Goal: Information Seeking & Learning: Learn about a topic

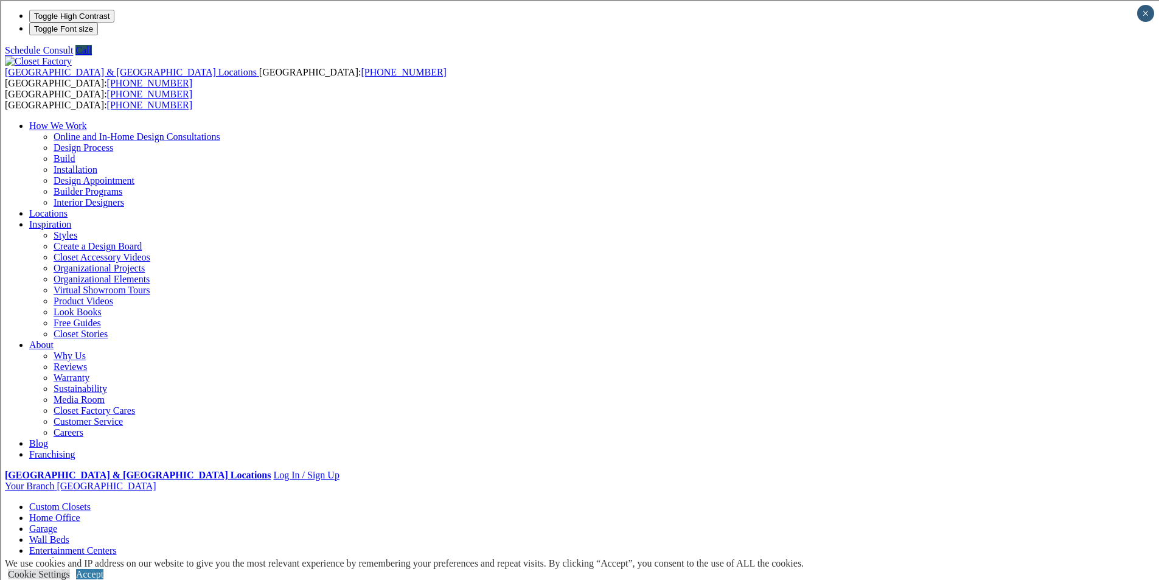
click at [71, 567] on link "Wall Units" at bounding box center [49, 572] width 41 height 10
click at [117, 545] on link "Entertainment Centers" at bounding box center [73, 550] width 88 height 10
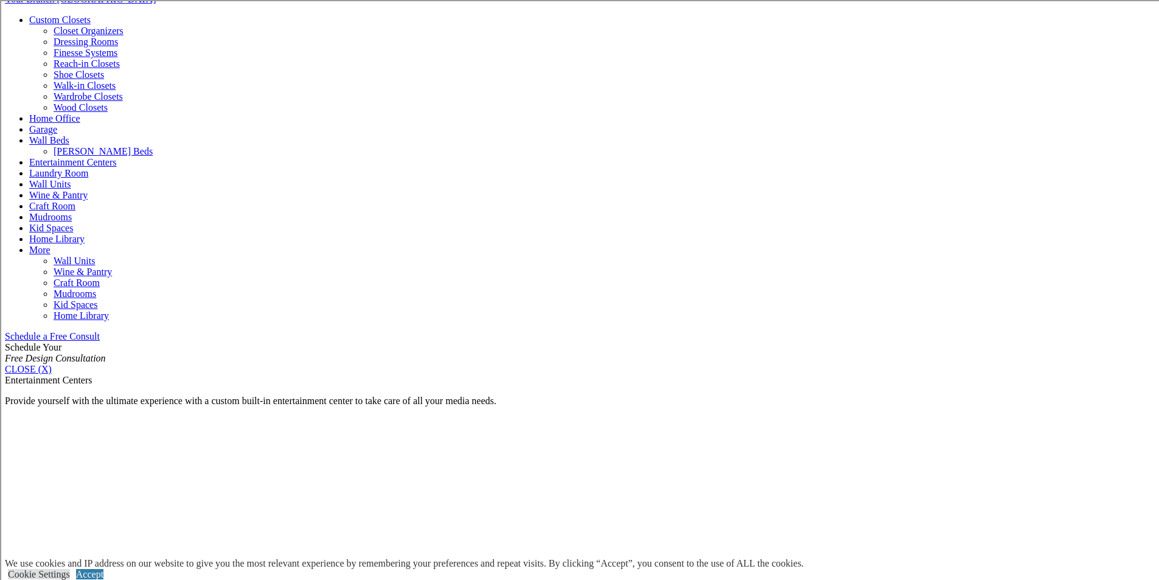
scroll to position [791, 0]
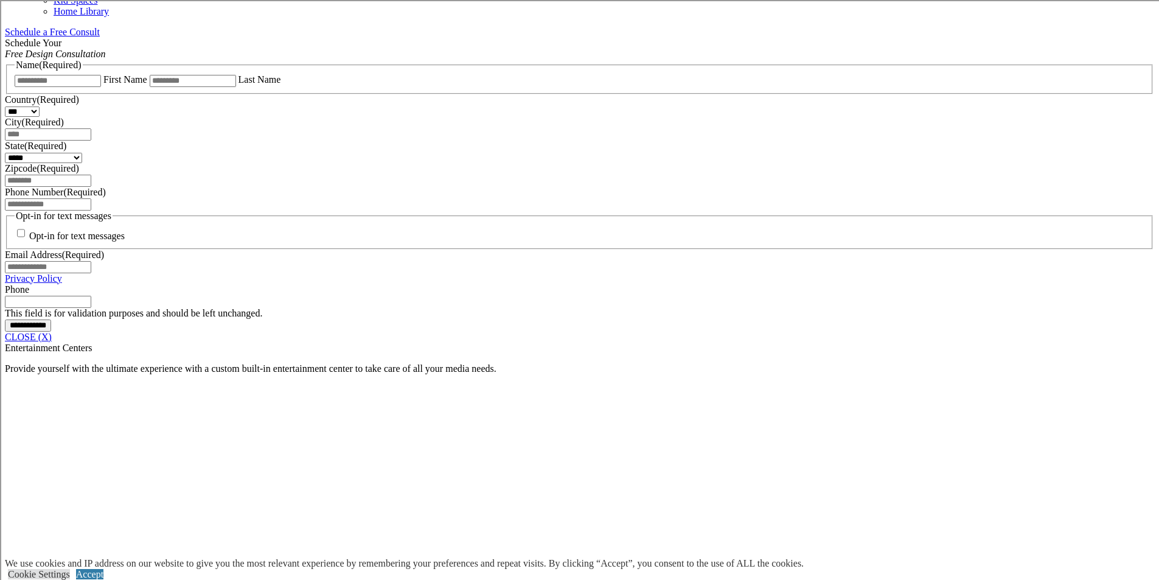
click at [52, 331] on link "CLOSE (X)" at bounding box center [28, 336] width 47 height 10
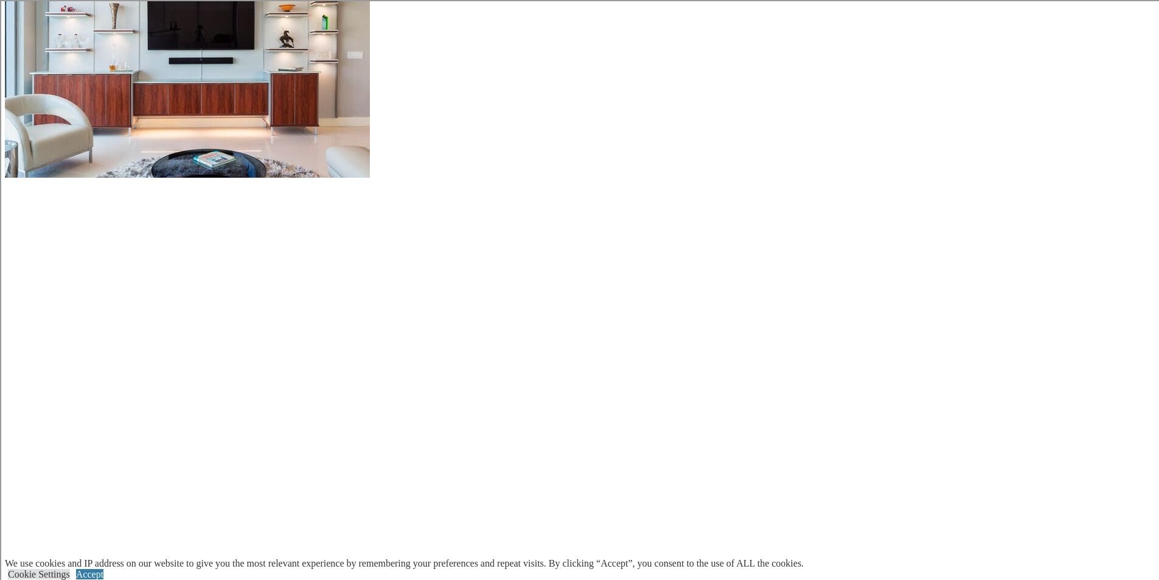
scroll to position [1034, 0]
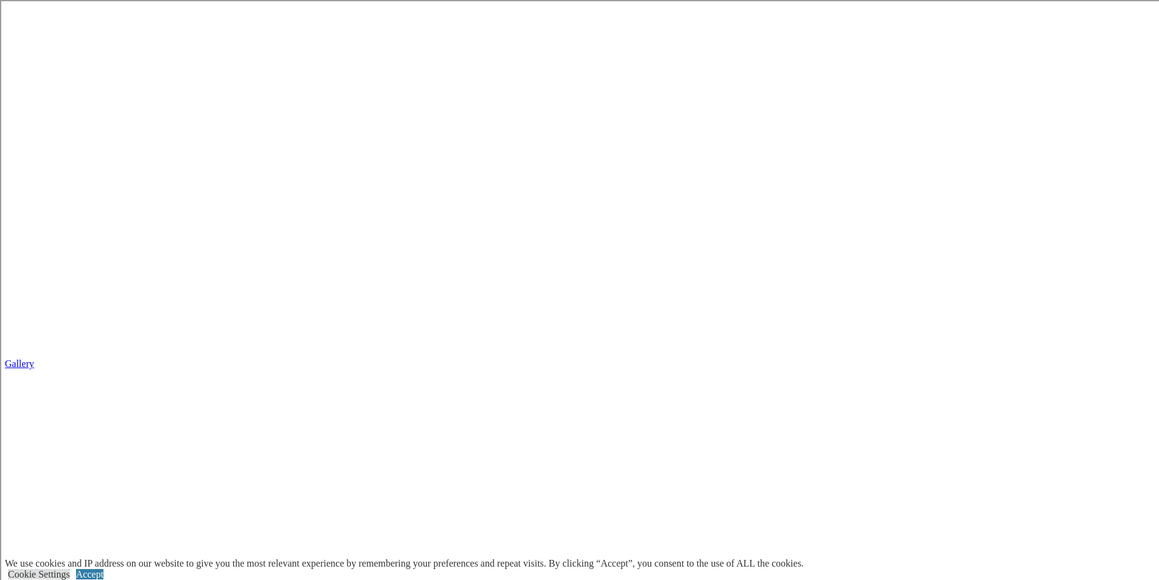
scroll to position [2250, 0]
